Goal: Find specific page/section: Find specific page/section

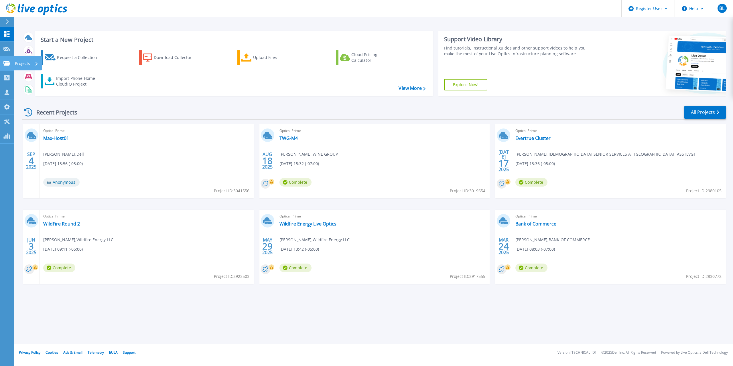
click at [8, 60] on link "Projects Projects" at bounding box center [7, 63] width 14 height 15
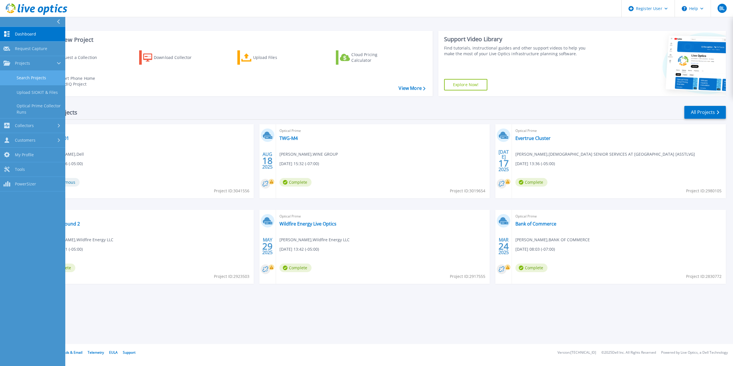
click at [21, 78] on link "Search Projects" at bounding box center [32, 78] width 65 height 15
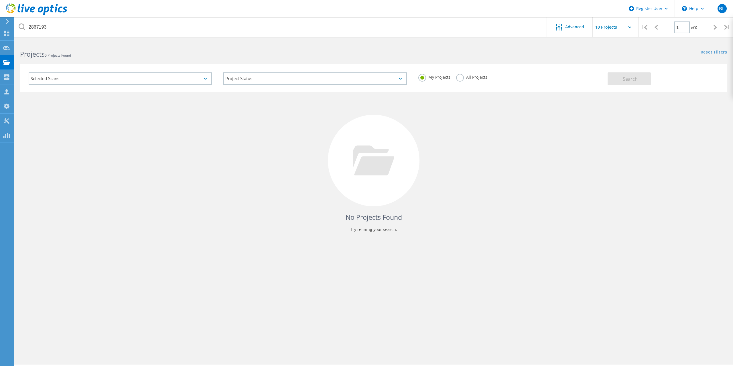
click at [460, 78] on label "All Projects" at bounding box center [471, 76] width 31 height 5
click at [0, 0] on input "All Projects" at bounding box center [0, 0] width 0 height 0
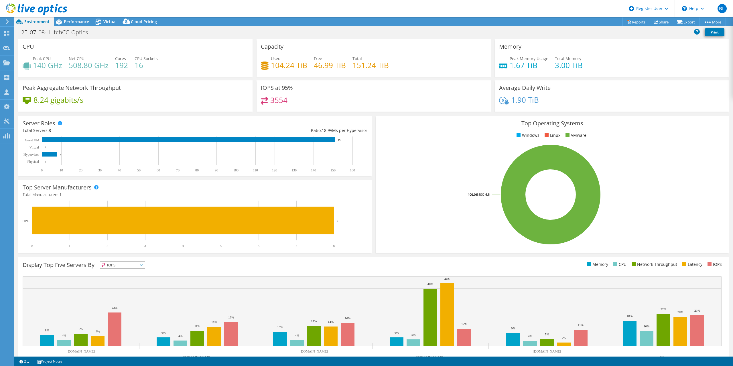
select select "USD"
click at [73, 23] on span "Performance" at bounding box center [76, 21] width 25 height 5
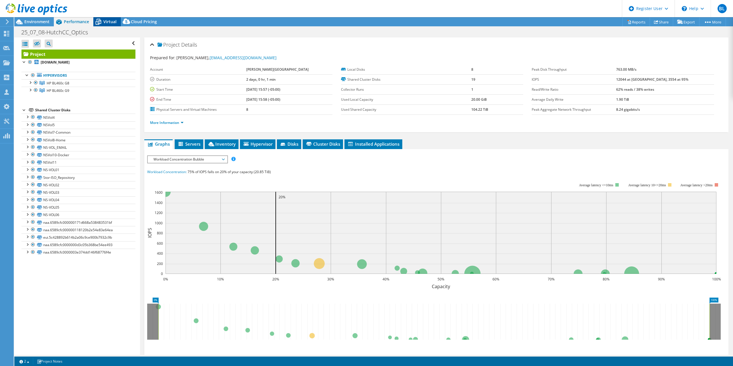
click at [110, 24] on span "Virtual" at bounding box center [109, 21] width 13 height 5
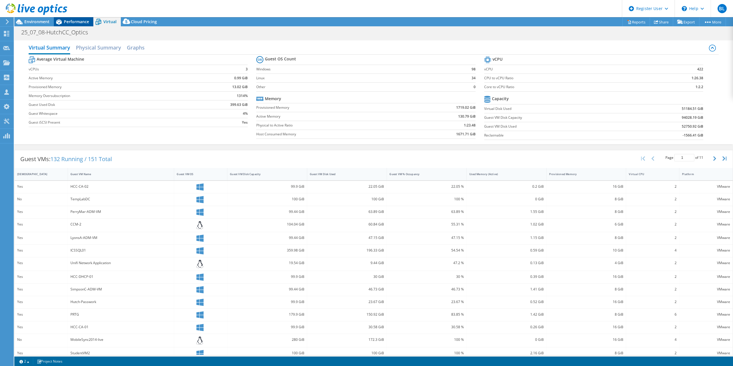
click at [70, 20] on span "Performance" at bounding box center [76, 21] width 25 height 5
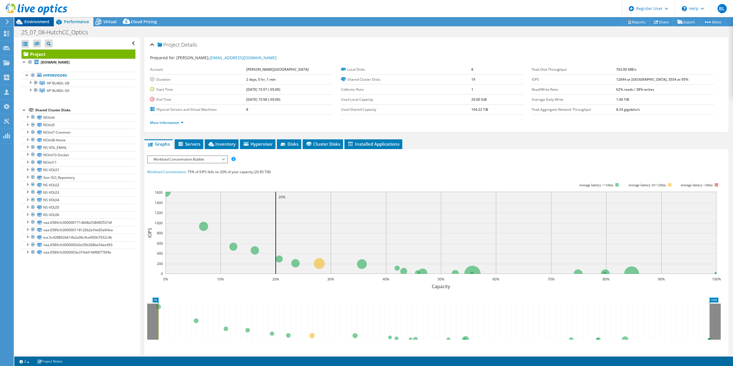
click at [31, 24] on span "Environment" at bounding box center [36, 21] width 25 height 5
